Goal: Task Accomplishment & Management: Use online tool/utility

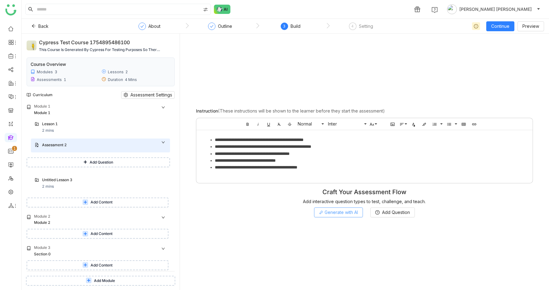
click at [331, 213] on span "Generate with AI" at bounding box center [341, 212] width 33 height 7
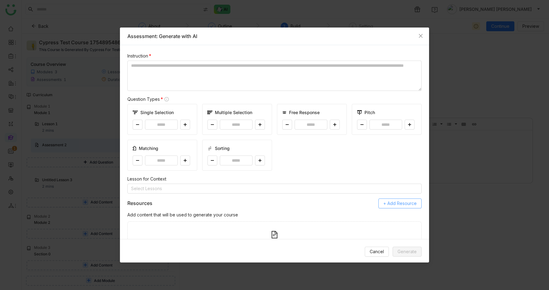
click at [396, 203] on span "+ Add Resource" at bounding box center [400, 203] width 33 height 7
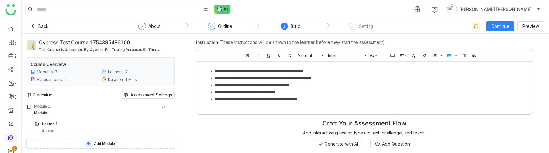
scroll to position [1, 0]
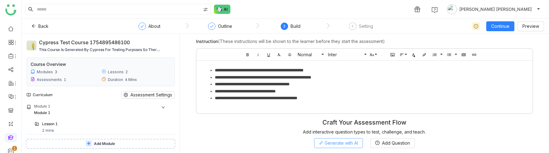
click at [335, 144] on span "Generate with AI" at bounding box center [341, 143] width 33 height 7
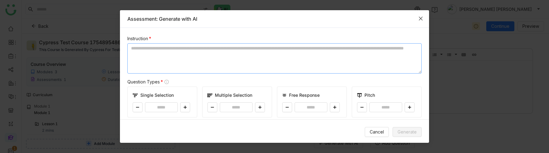
scroll to position [148, 0]
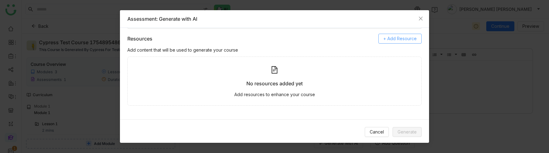
click at [398, 39] on span "+ Add Resource" at bounding box center [400, 38] width 33 height 7
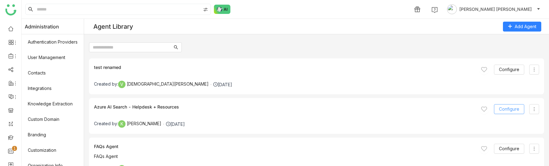
click at [503, 106] on span "Configure" at bounding box center [509, 109] width 20 height 7
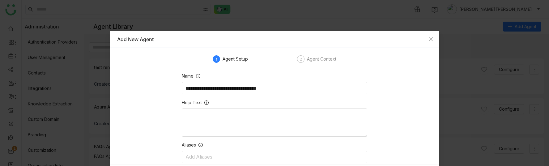
click at [311, 62] on div "Agent Context" at bounding box center [321, 58] width 29 height 7
click at [311, 60] on div "Agent Context" at bounding box center [321, 58] width 29 height 7
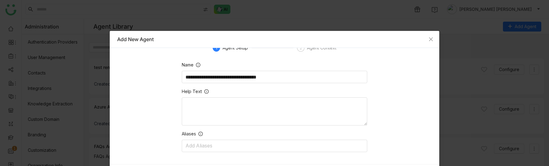
scroll to position [22, 0]
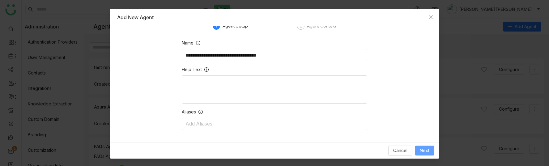
click at [423, 150] on span "Next" at bounding box center [425, 150] width 10 height 7
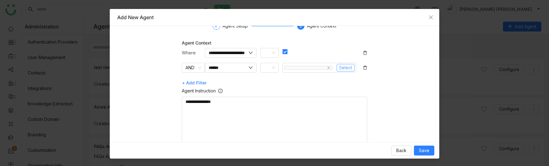
click at [345, 67] on span "Select" at bounding box center [345, 67] width 13 height 7
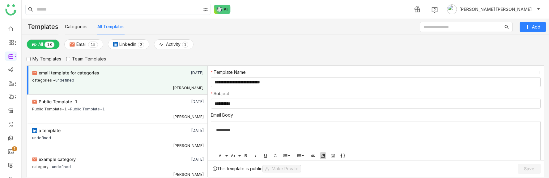
click at [324, 156] on icon "button" at bounding box center [323, 155] width 5 height 5
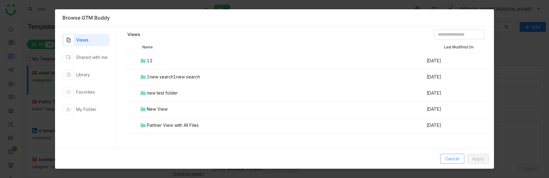
click at [447, 159] on span "Cancel" at bounding box center [452, 158] width 14 height 7
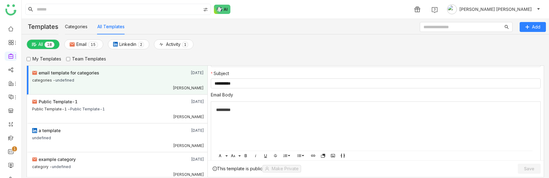
scroll to position [21, 0]
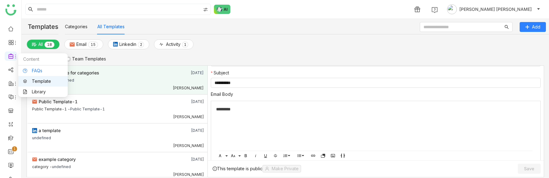
click at [32, 68] on link "FAQs" at bounding box center [43, 70] width 40 height 4
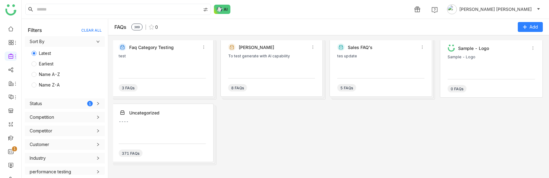
click at [180, 69] on div "test" at bounding box center [162, 63] width 87 height 19
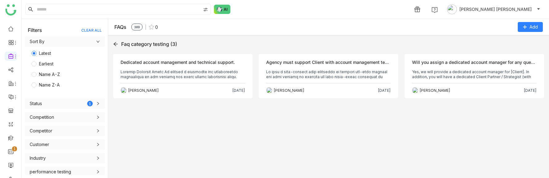
click at [183, 85] on div "[PERSON_NAME] [DATE]" at bounding box center [183, 88] width 125 height 10
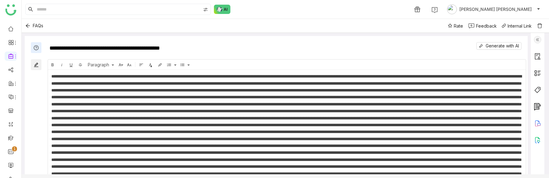
scroll to position [160, 0]
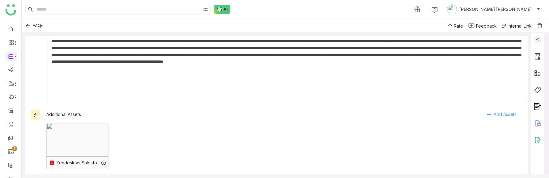
click at [502, 112] on span "Add Assets" at bounding box center [505, 114] width 23 height 9
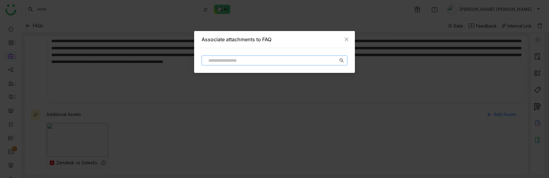
click at [274, 61] on input at bounding box center [271, 60] width 133 height 7
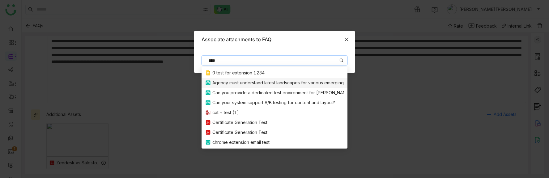
type input "****"
click at [348, 37] on icon "Close" at bounding box center [346, 39] width 5 height 5
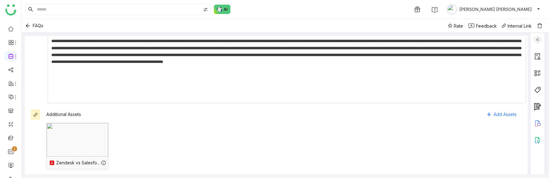
scroll to position [0, 0]
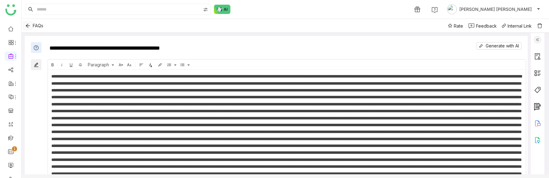
click at [28, 27] on icon "Back" at bounding box center [27, 25] width 5 height 5
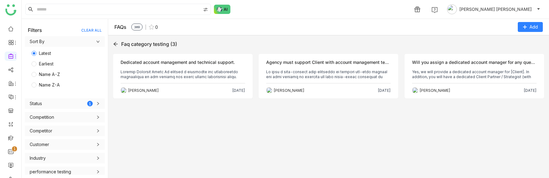
click at [53, 101] on div "1" at bounding box center [67, 104] width 51 height 6
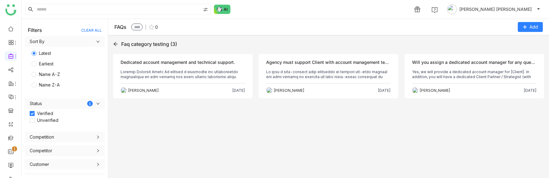
click at [68, 131] on div "Competition" at bounding box center [65, 136] width 80 height 11
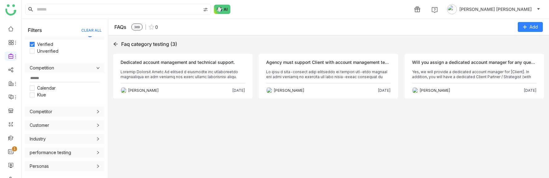
scroll to position [189, 0]
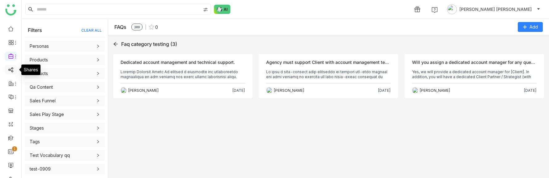
click at [8, 70] on link at bounding box center [11, 69] width 6 height 5
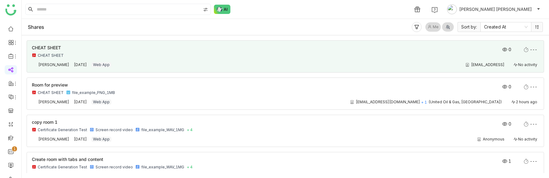
click at [281, 50] on div "CHEAT SHEET CHEAT SHEET" at bounding box center [235, 51] width 406 height 12
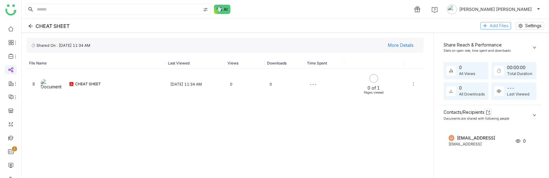
click at [498, 24] on span "Add Files" at bounding box center [499, 25] width 19 height 7
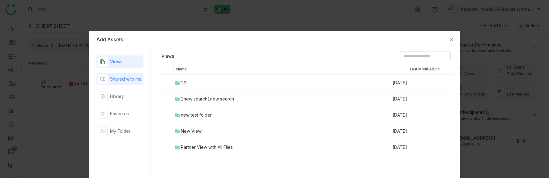
click at [121, 83] on div "Shared with me" at bounding box center [120, 79] width 44 height 10
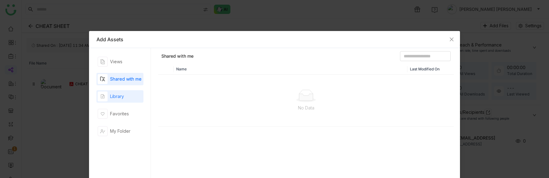
click at [121, 100] on div "Library" at bounding box center [111, 96] width 26 height 10
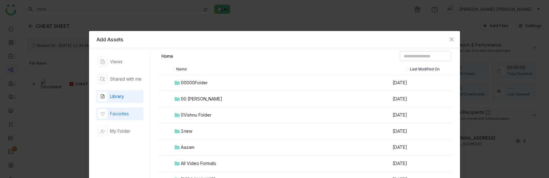
click at [120, 116] on div "Favorites" at bounding box center [119, 113] width 19 height 7
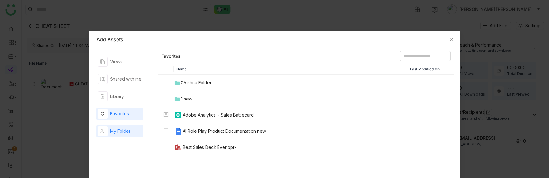
click at [120, 128] on div "My Folder" at bounding box center [120, 130] width 20 height 7
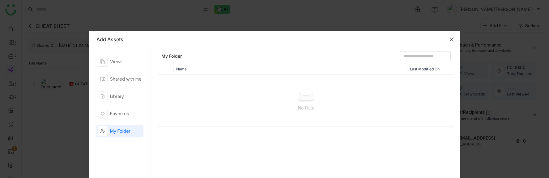
click at [451, 39] on icon "Close" at bounding box center [452, 39] width 5 height 5
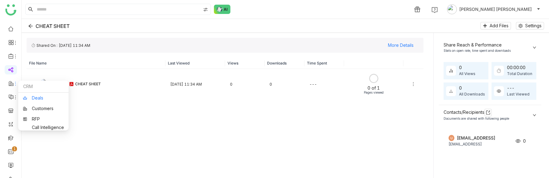
click at [32, 98] on link "Deals" at bounding box center [43, 98] width 41 height 4
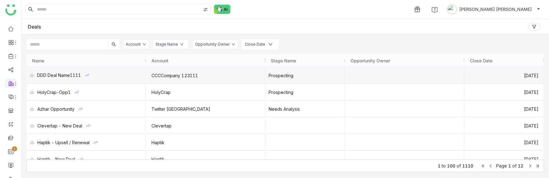
click at [69, 77] on div "DDD Deal Name1111" at bounding box center [59, 75] width 44 height 16
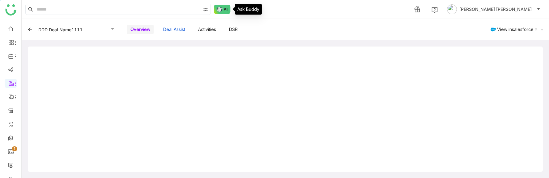
click at [161, 29] on button "Deal Assist" at bounding box center [174, 29] width 29 height 11
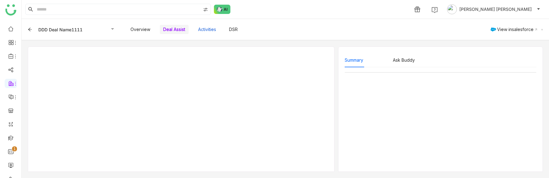
click at [217, 29] on button "Activities" at bounding box center [207, 29] width 25 height 11
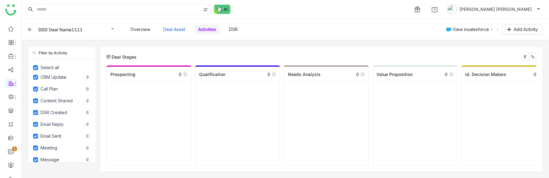
click at [172, 28] on button "Deal Assist" at bounding box center [174, 29] width 29 height 11
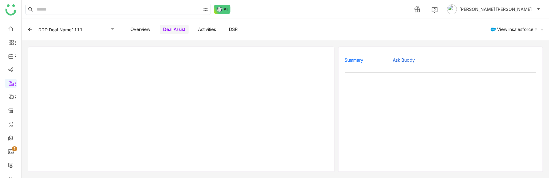
click at [410, 61] on button "Ask Buddy" at bounding box center [404, 60] width 22 height 7
